Goal: Task Accomplishment & Management: Use online tool/utility

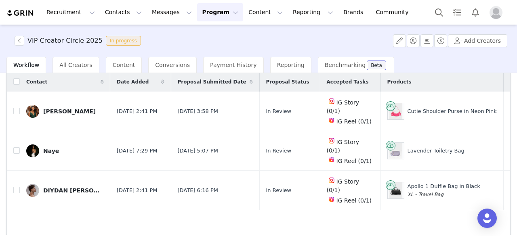
scroll to position [72, 0]
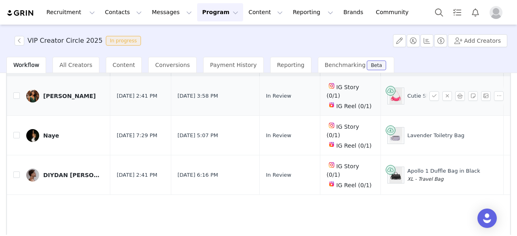
click at [71, 93] on div "Yan Shanklin" at bounding box center [69, 96] width 53 height 6
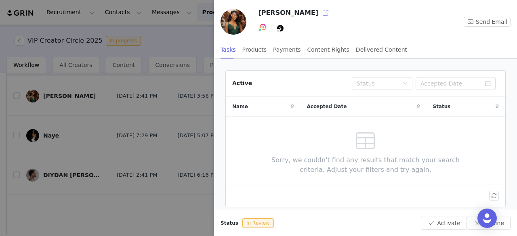
click at [319, 15] on button "button" at bounding box center [325, 12] width 13 height 13
click at [90, 111] on div at bounding box center [258, 118] width 517 height 236
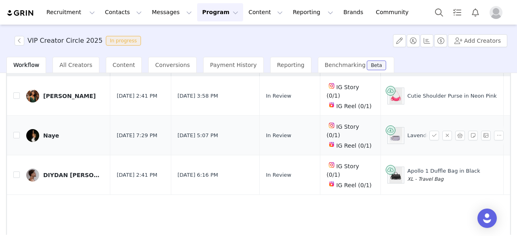
click at [51, 133] on div "Naye" at bounding box center [51, 136] width 16 height 6
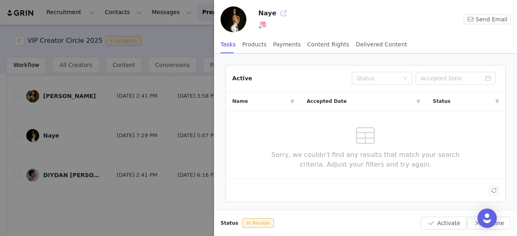
click at [282, 16] on button "button" at bounding box center [283, 13] width 13 height 13
click at [67, 138] on div at bounding box center [258, 118] width 517 height 236
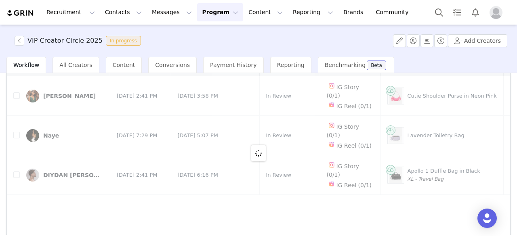
click at [80, 152] on div at bounding box center [258, 153] width 503 height 193
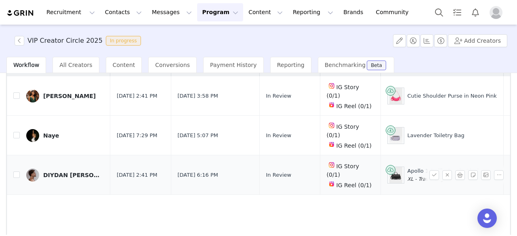
click at [80, 172] on div "DIYDAN LÓPEZ | Seattle Influencer" at bounding box center [73, 175] width 61 height 6
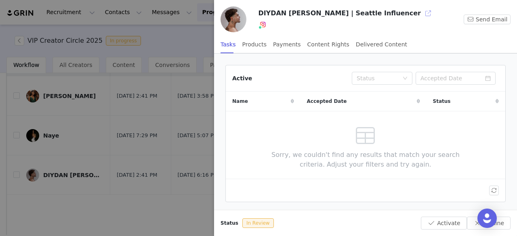
click at [422, 10] on button "button" at bounding box center [428, 13] width 13 height 13
click at [133, 177] on div at bounding box center [258, 118] width 517 height 236
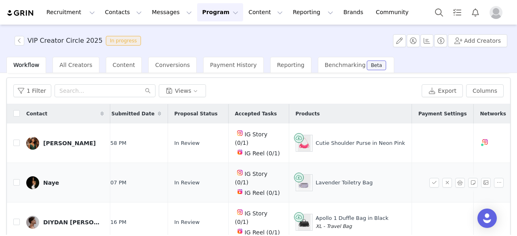
scroll to position [0, 159]
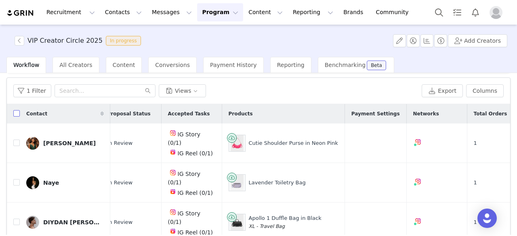
click at [15, 113] on input "checkbox" at bounding box center [16, 113] width 6 height 6
checkbox input "true"
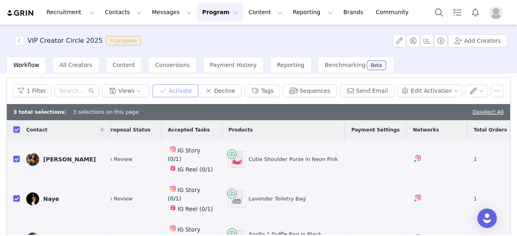
click at [198, 86] on button "Activate" at bounding box center [176, 90] width 46 height 13
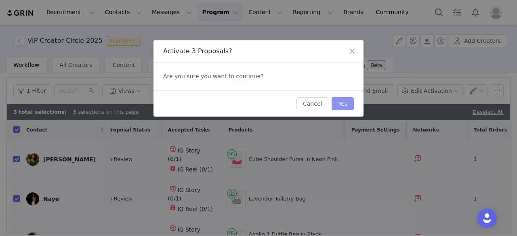
click at [344, 104] on button "Yes" at bounding box center [343, 103] width 22 height 13
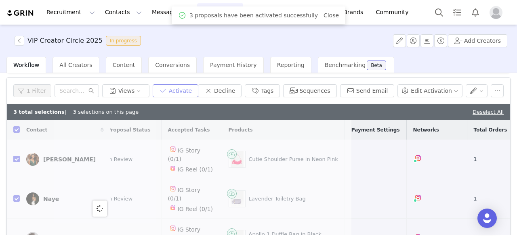
scroll to position [0, 0]
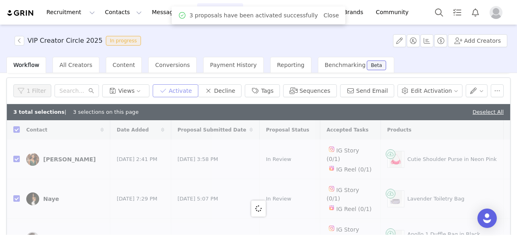
checkbox input "false"
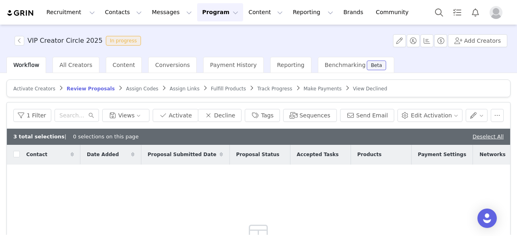
click at [126, 89] on span "Assign Codes" at bounding box center [142, 89] width 32 height 6
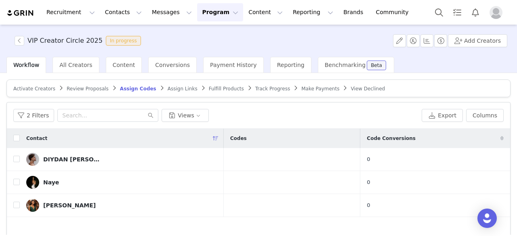
scroll to position [40, 0]
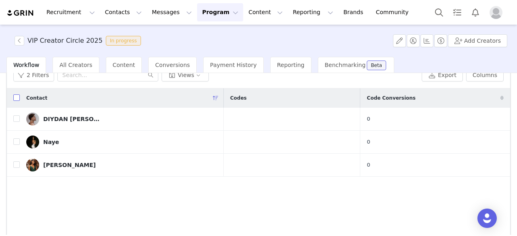
click at [17, 95] on input "checkbox" at bounding box center [16, 98] width 6 height 6
checkbox input "true"
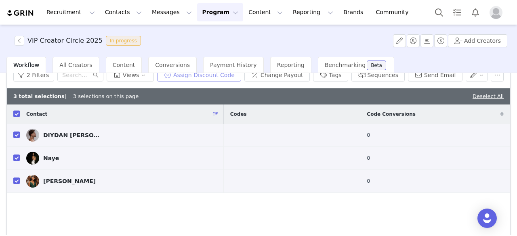
click at [191, 75] on button "Assign Discount Code" at bounding box center [199, 75] width 84 height 13
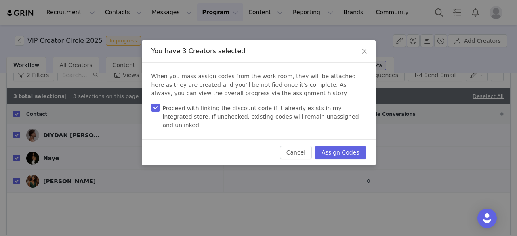
click at [157, 107] on input "Proceed with linking the discount code if it already exists in my integrated st…" at bounding box center [156, 108] width 8 height 8
checkbox input "false"
click at [339, 146] on button "Assign Codes" at bounding box center [340, 152] width 51 height 13
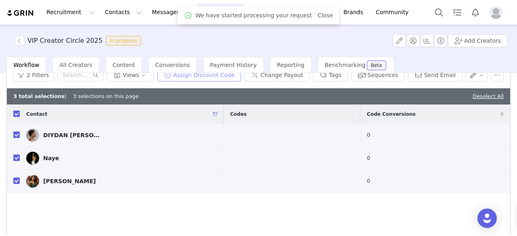
scroll to position [35, 0]
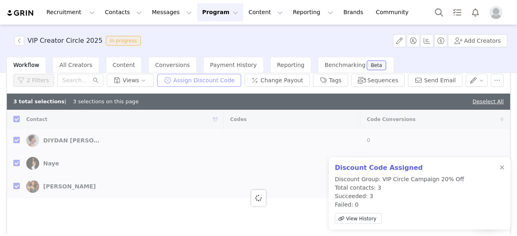
checkbox input "false"
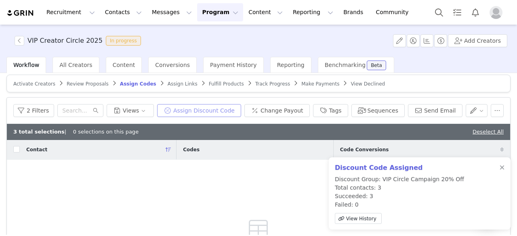
scroll to position [4, 0]
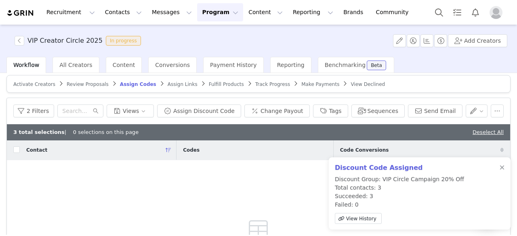
click at [168, 84] on span "Assign Links" at bounding box center [183, 85] width 30 height 6
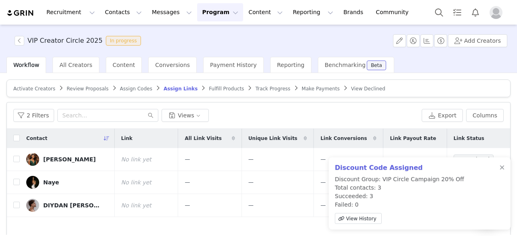
scroll to position [11, 0]
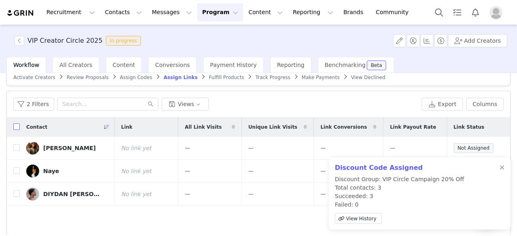
click at [17, 126] on input "checkbox" at bounding box center [16, 127] width 6 height 6
checkbox input "true"
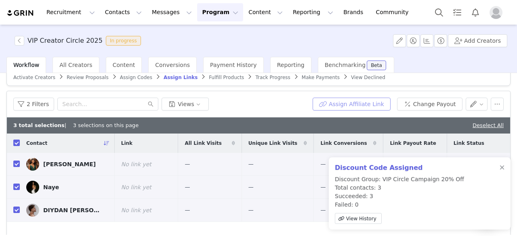
click at [331, 105] on button "Assign Affiliate Link" at bounding box center [352, 104] width 78 height 13
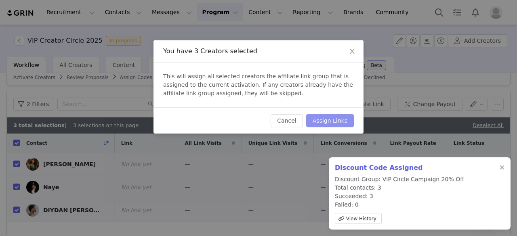
click at [329, 122] on button "Assign Links" at bounding box center [330, 120] width 48 height 13
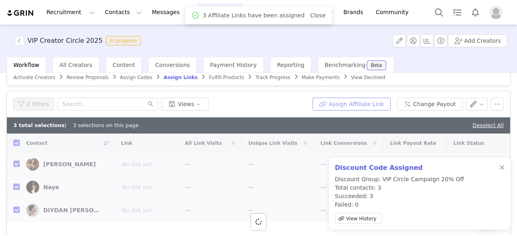
checkbox input "false"
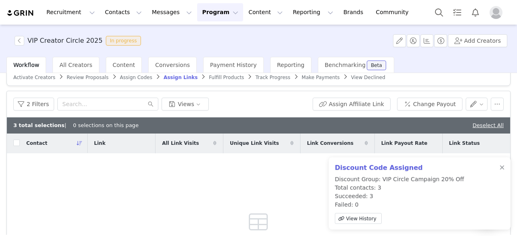
click at [213, 78] on span "Fulfill Products" at bounding box center [226, 78] width 35 height 6
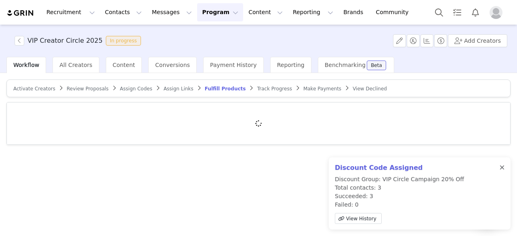
click at [501, 166] on div at bounding box center [502, 168] width 5 height 6
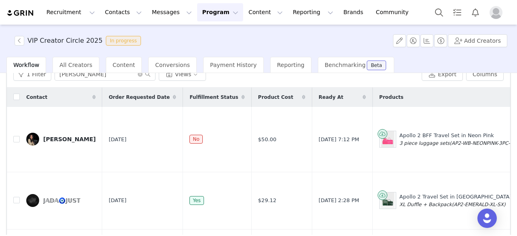
scroll to position [17, 0]
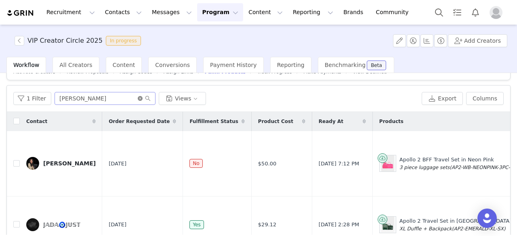
click at [138, 97] on icon "icon: close-circle" at bounding box center [140, 98] width 5 height 5
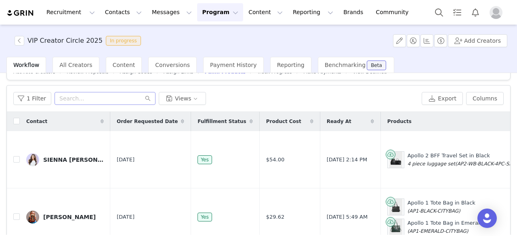
click at [250, 120] on icon at bounding box center [251, 121] width 3 height 5
click at [249, 120] on icon at bounding box center [252, 121] width 6 height 5
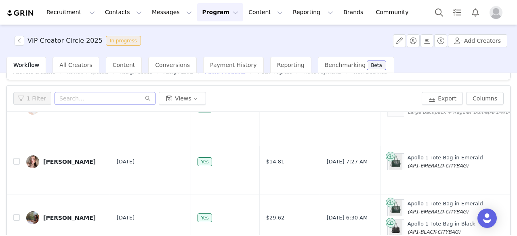
scroll to position [0, 0]
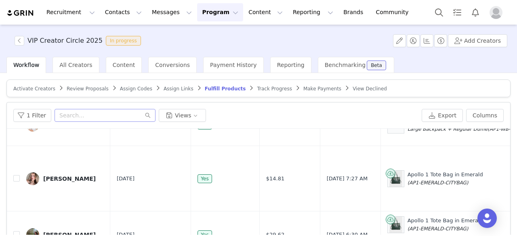
click at [259, 145] on td "$34.00" at bounding box center [289, 126] width 61 height 42
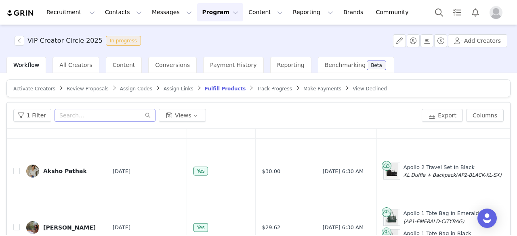
scroll to position [1036, 4]
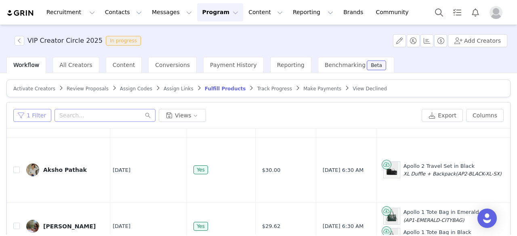
click at [19, 112] on button "1 Filter" at bounding box center [32, 115] width 38 height 13
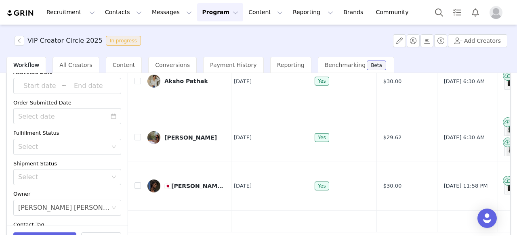
scroll to position [98, 0]
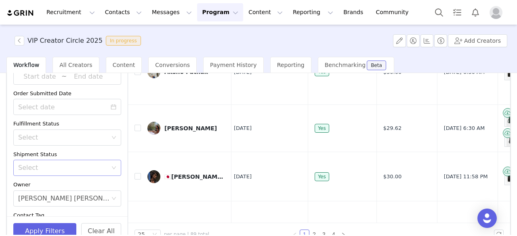
click at [85, 167] on div "Select" at bounding box center [62, 168] width 89 height 8
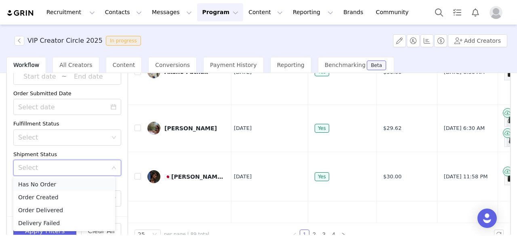
click at [79, 184] on li "Has No Order" at bounding box center [64, 184] width 102 height 13
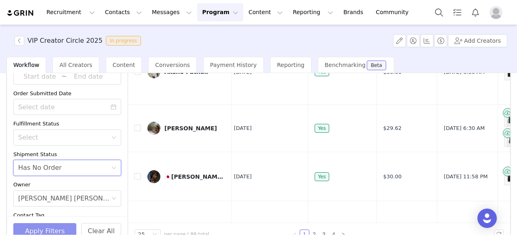
click at [54, 227] on button "Apply Filters" at bounding box center [44, 231] width 63 height 16
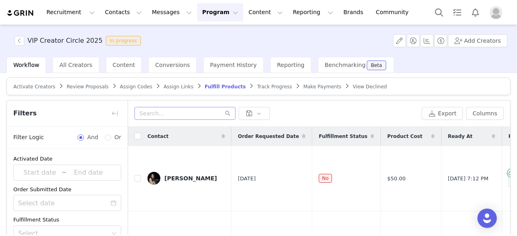
scroll to position [2, 0]
click at [111, 116] on button "button" at bounding box center [114, 113] width 13 height 13
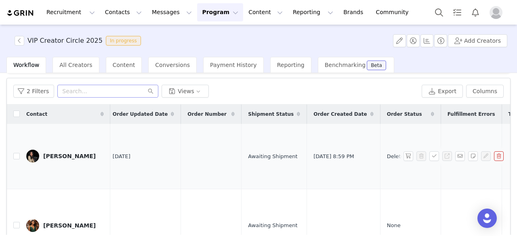
scroll to position [23, 0]
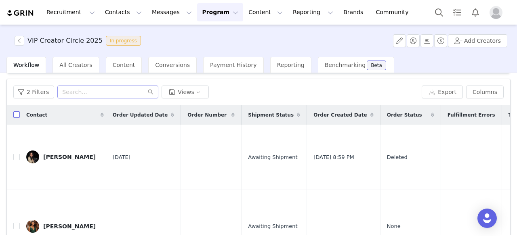
click at [15, 115] on input "checkbox" at bounding box center [16, 115] width 6 height 6
checkbox input "true"
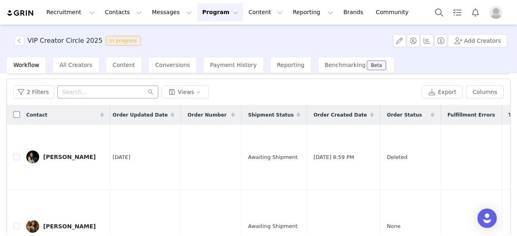
checkbox input "true"
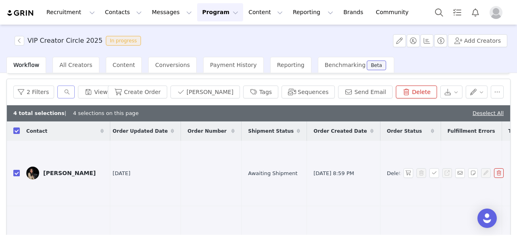
click at [17, 170] on input "checkbox" at bounding box center [16, 173] width 6 height 6
checkbox input "false"
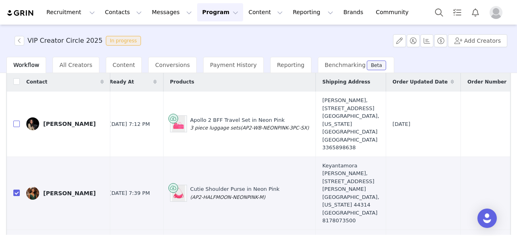
scroll to position [0, 0]
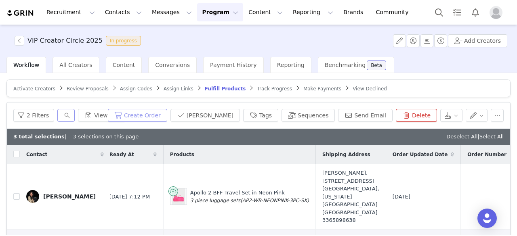
click at [154, 119] on button "Create Order" at bounding box center [137, 115] width 59 height 13
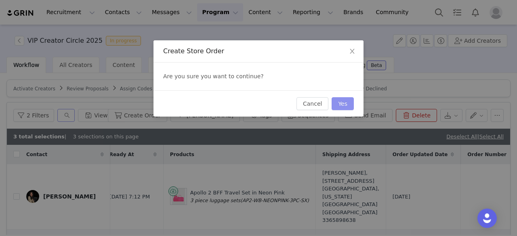
click at [340, 107] on button "Yes" at bounding box center [343, 103] width 22 height 13
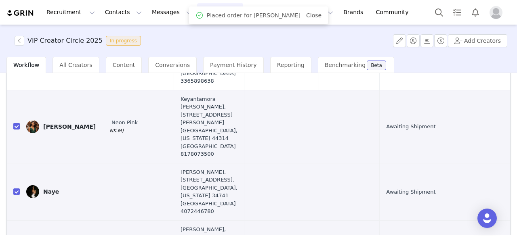
scroll to position [78, 0]
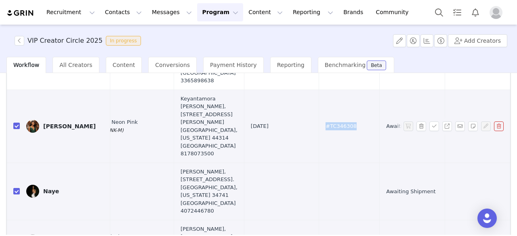
drag, startPoint x: 304, startPoint y: 100, endPoint x: 276, endPoint y: 99, distance: 27.9
click at [319, 99] on td "#TC346308" at bounding box center [349, 126] width 61 height 73
copy span "#TC346308"
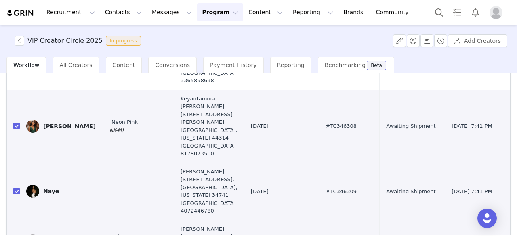
drag, startPoint x: 306, startPoint y: 208, endPoint x: 270, endPoint y: 207, distance: 36.4
copy span "#TC346310"
drag, startPoint x: 306, startPoint y: 151, endPoint x: 276, endPoint y: 150, distance: 30.7
click at [319, 163] on td "#TC346309" at bounding box center [349, 191] width 61 height 57
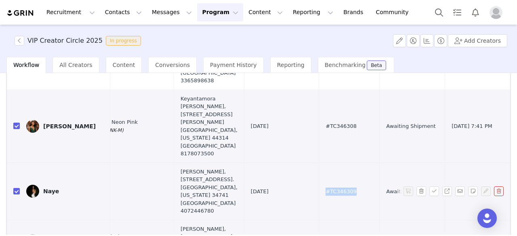
copy span "#TC346309"
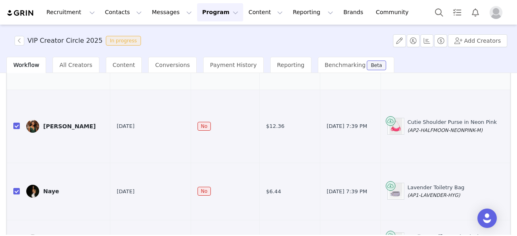
scroll to position [115, 0]
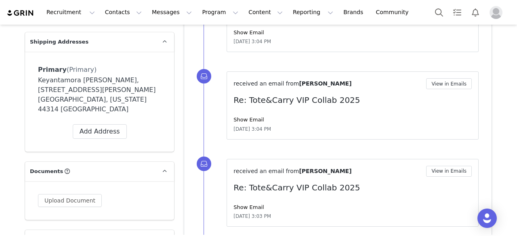
scroll to position [724, 0]
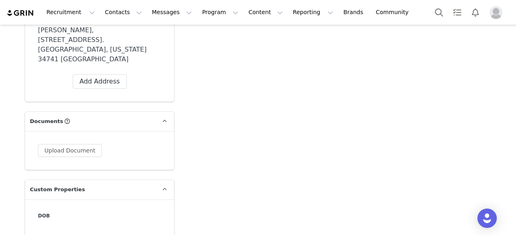
scroll to position [774, 0]
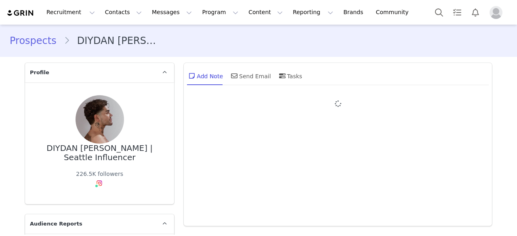
type input "+1 ([GEOGRAPHIC_DATA])"
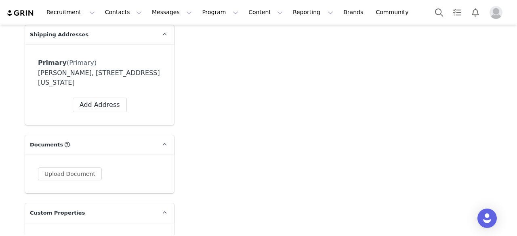
scroll to position [740, 0]
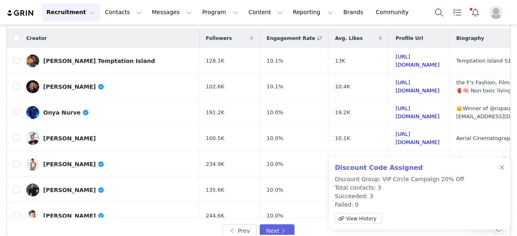
scroll to position [61, 0]
click at [65, 61] on div "[PERSON_NAME] Temptation Island" at bounding box center [99, 61] width 112 height 6
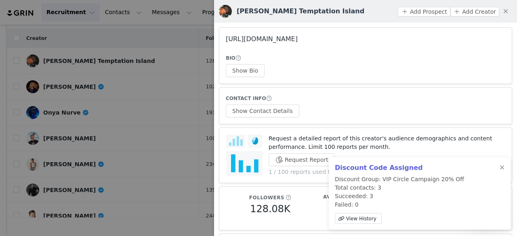
click at [263, 42] on link "[URL][DOMAIN_NAME]" at bounding box center [262, 39] width 72 height 8
click at [256, 74] on button "Show Bio" at bounding box center [245, 70] width 39 height 13
click at [280, 111] on button "Show Contact Details" at bounding box center [263, 111] width 74 height 13
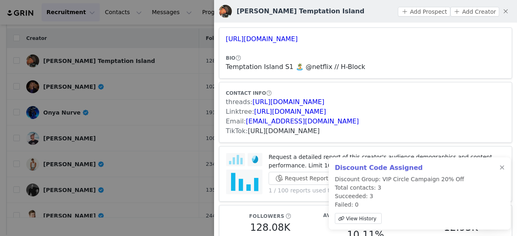
click at [295, 129] on link "[URL][DOMAIN_NAME]" at bounding box center [284, 131] width 72 height 8
click at [427, 16] on button "Add Prospect" at bounding box center [424, 12] width 52 height 10
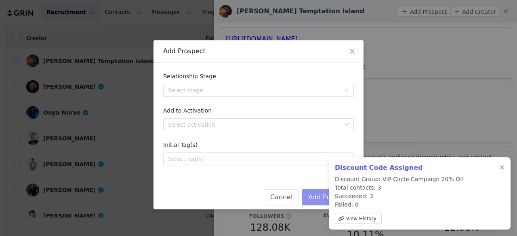
click at [314, 192] on button "Add Prospect" at bounding box center [329, 198] width 55 height 16
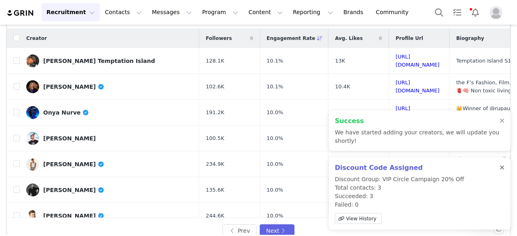
click at [501, 167] on div at bounding box center [502, 168] width 5 height 6
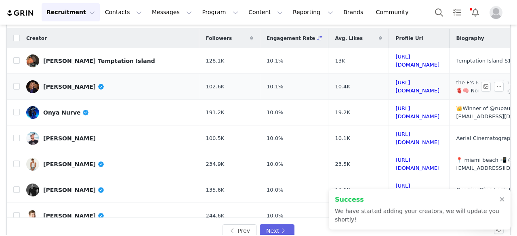
click at [78, 84] on div "[PERSON_NAME]" at bounding box center [73, 87] width 61 height 6
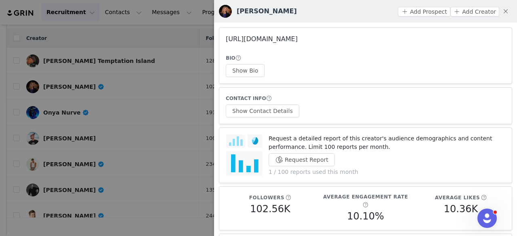
click at [273, 37] on link "[URL][DOMAIN_NAME]" at bounding box center [262, 39] width 72 height 8
click at [258, 71] on button "Show Bio" at bounding box center [245, 70] width 39 height 13
click at [267, 109] on button "Show Contact Details" at bounding box center [263, 111] width 74 height 13
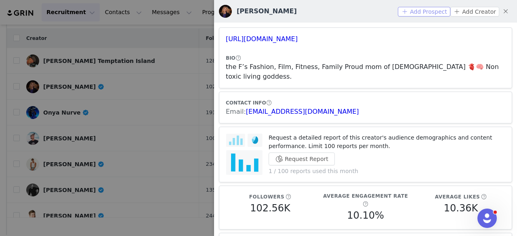
click at [422, 13] on button "Add Prospect" at bounding box center [424, 12] width 52 height 10
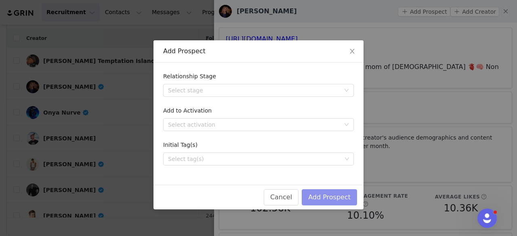
click at [317, 193] on button "Add Prospect" at bounding box center [329, 198] width 55 height 16
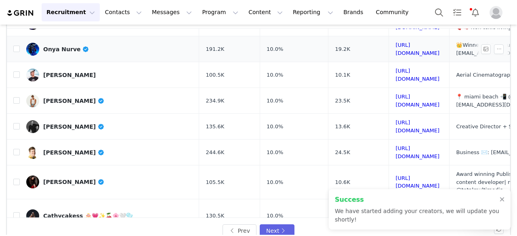
scroll to position [65, 0]
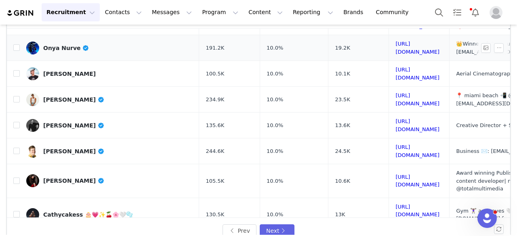
click at [68, 45] on link "Onya Nurve" at bounding box center [109, 48] width 166 height 13
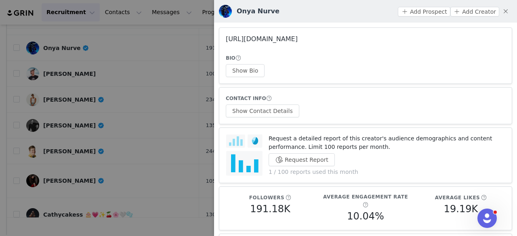
click at [296, 43] on link "[URL][DOMAIN_NAME]" at bounding box center [262, 39] width 72 height 8
click at [97, 73] on div at bounding box center [258, 118] width 517 height 236
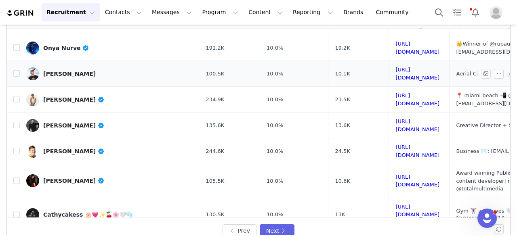
click at [54, 71] on div "[PERSON_NAME]" at bounding box center [69, 74] width 53 height 6
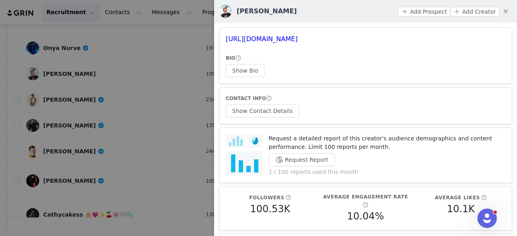
click at [84, 110] on div at bounding box center [258, 118] width 517 height 236
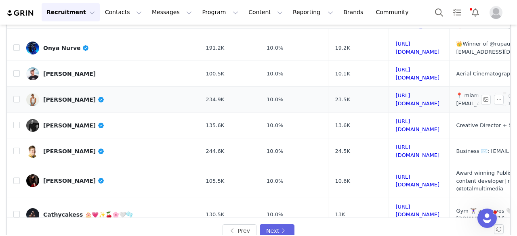
click at [63, 97] on div "[PERSON_NAME]" at bounding box center [73, 100] width 61 height 6
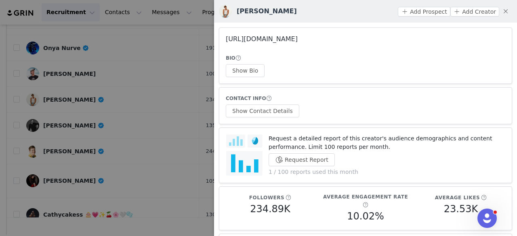
click at [272, 40] on link "[URL][DOMAIN_NAME]" at bounding box center [262, 39] width 72 height 8
